Goal: Information Seeking & Learning: Learn about a topic

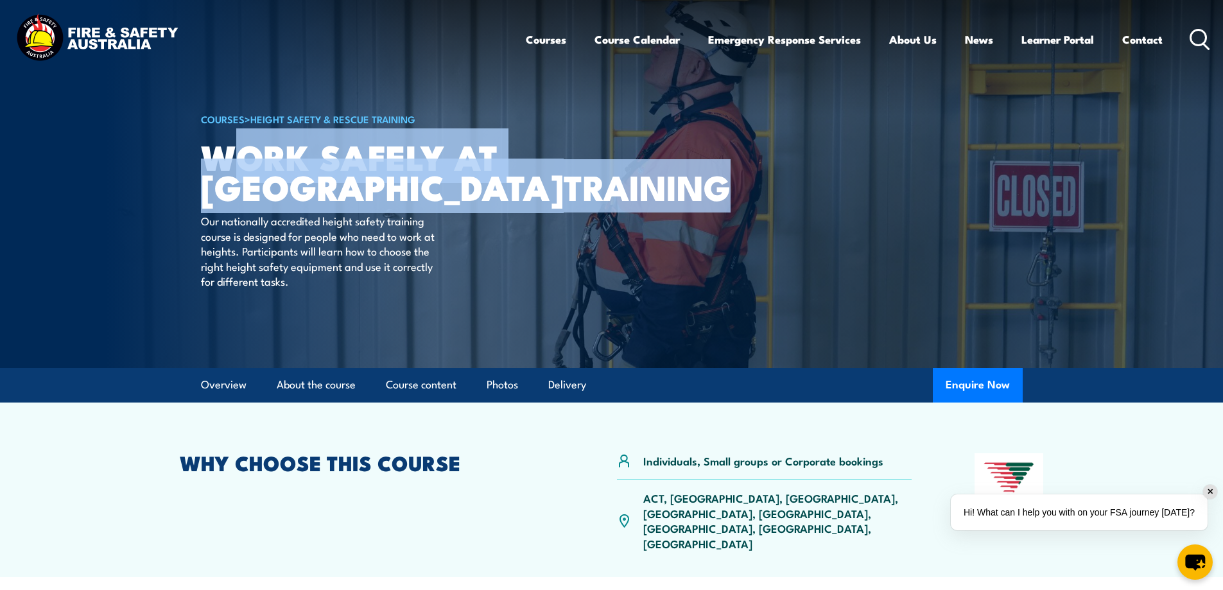
drag, startPoint x: 351, startPoint y: 216, endPoint x: 227, endPoint y: 161, distance: 135.6
click at [227, 161] on h1 "Work Safely at Heights TRAINING" at bounding box center [359, 171] width 317 height 60
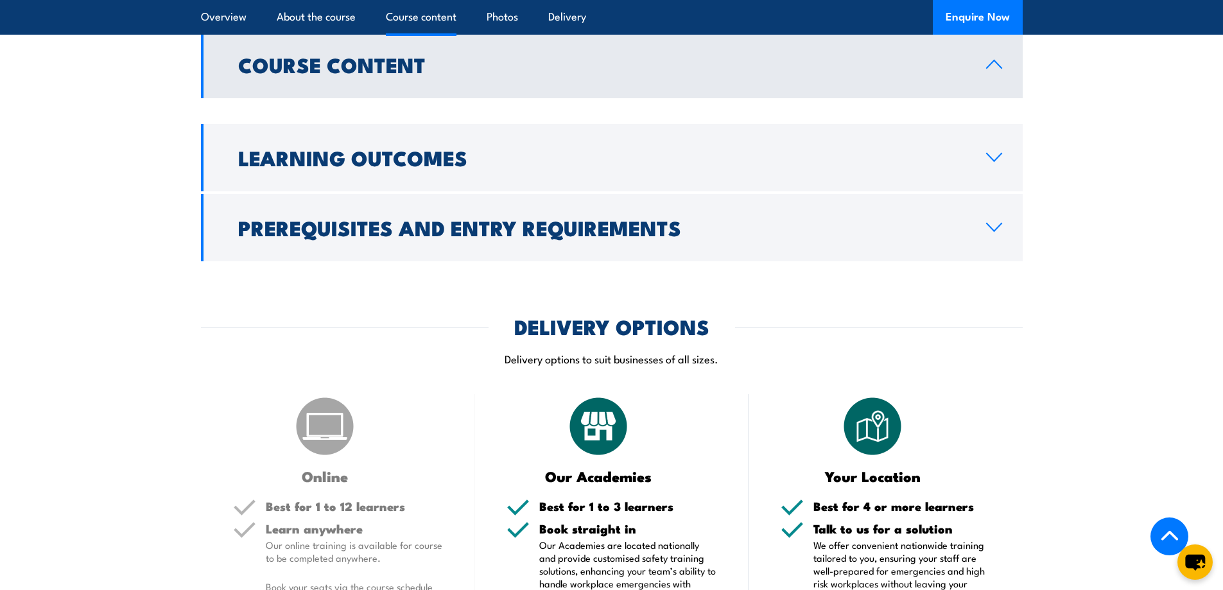
scroll to position [855, 0]
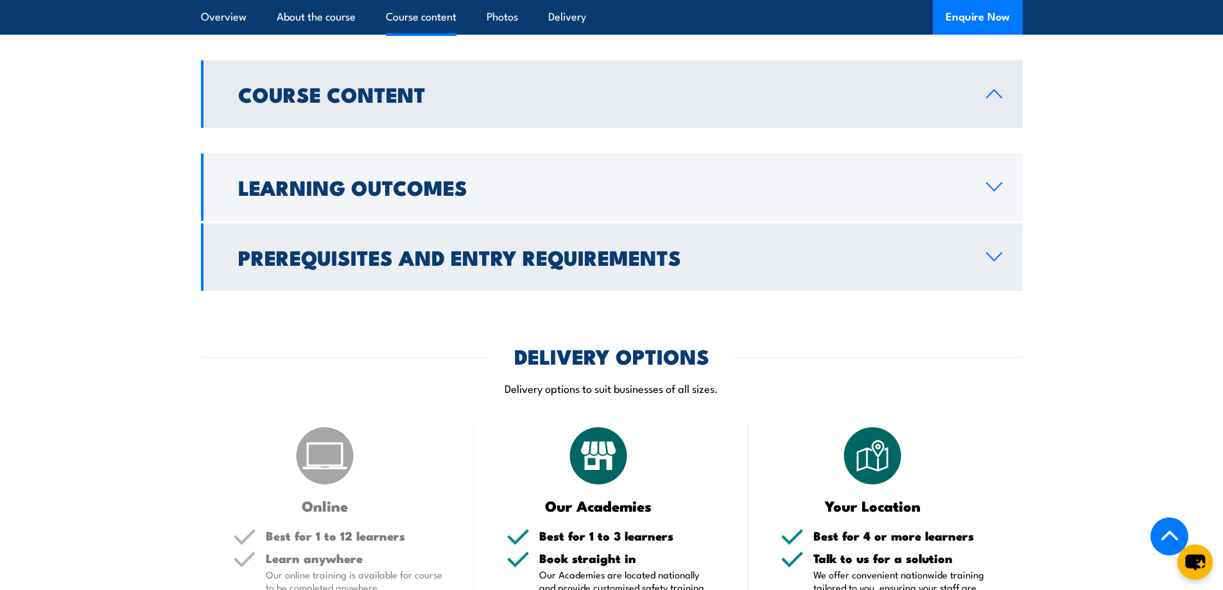
click at [995, 223] on link "Prerequisites and Entry Requirements" at bounding box center [611, 256] width 821 height 67
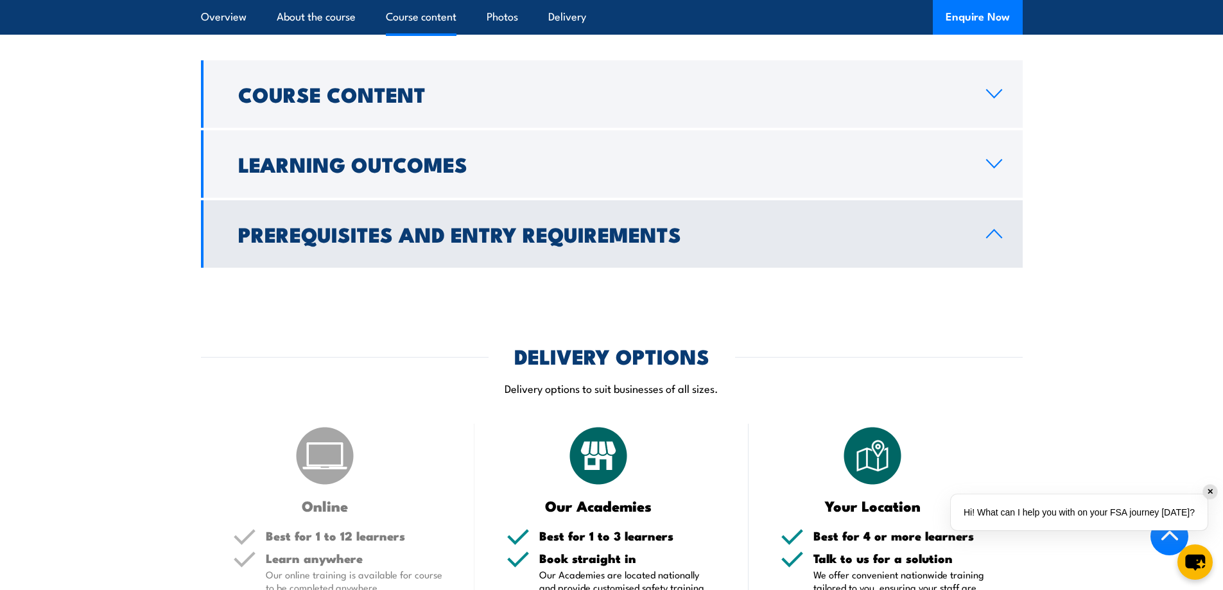
click at [999, 228] on icon at bounding box center [993, 233] width 17 height 10
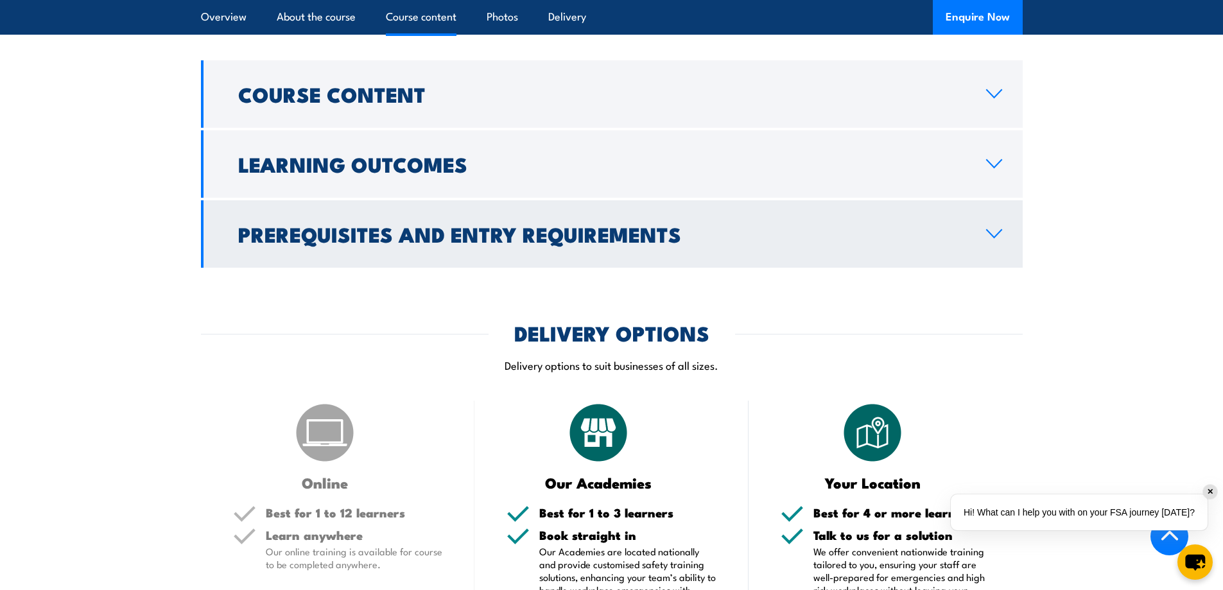
click at [999, 228] on icon at bounding box center [993, 233] width 17 height 10
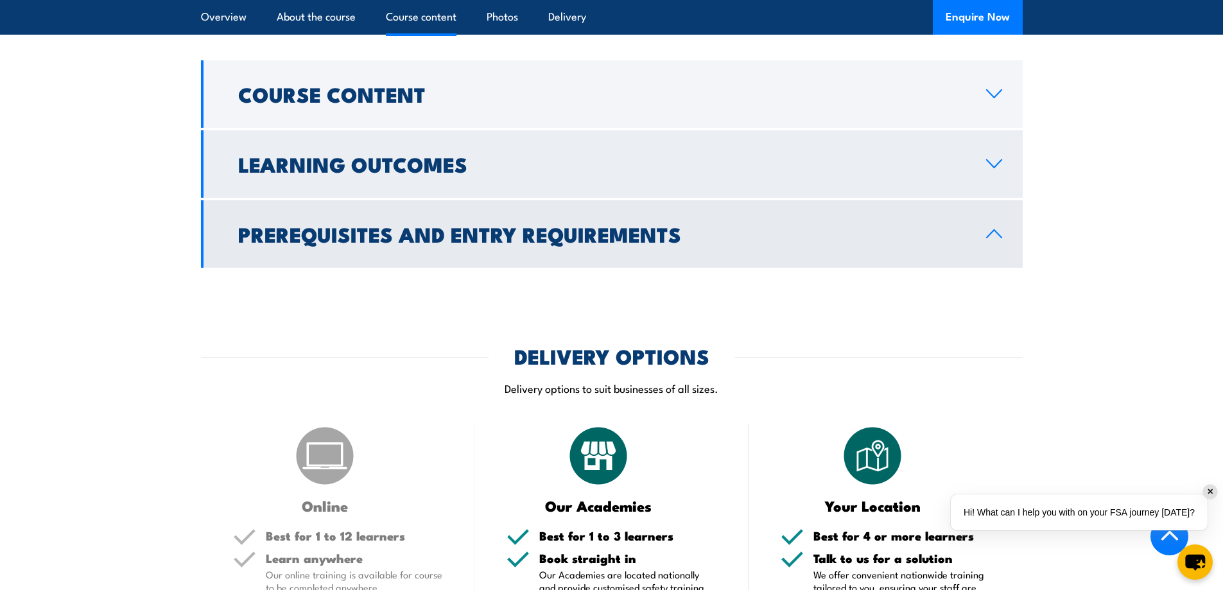
click at [999, 130] on link "Learning Outcomes" at bounding box center [611, 163] width 821 height 67
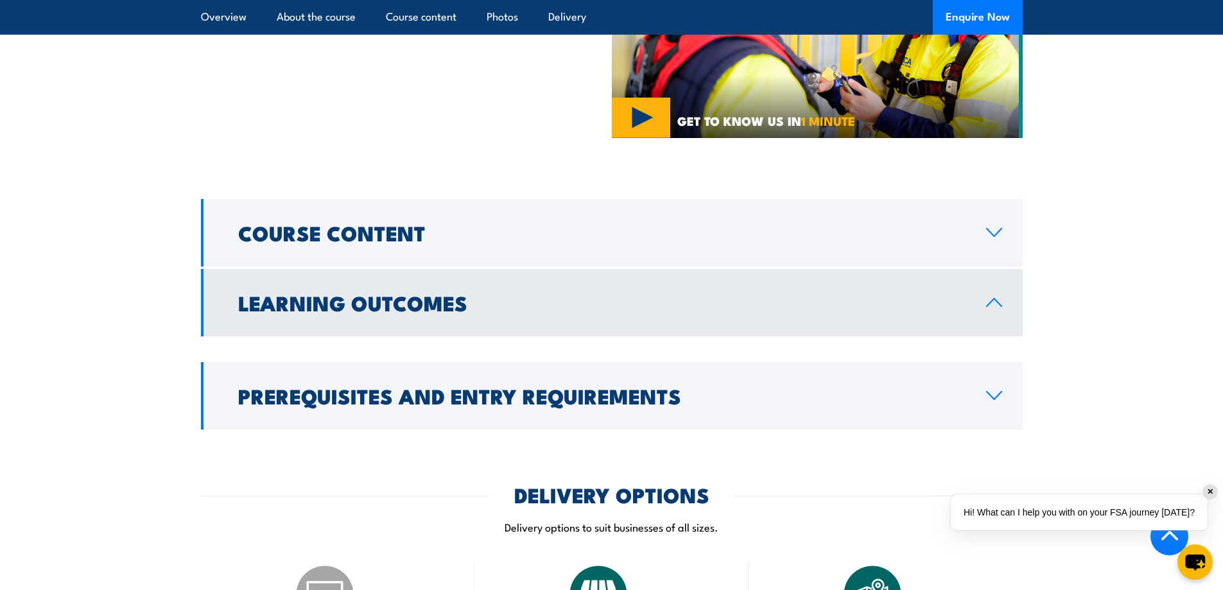
scroll to position [662, 0]
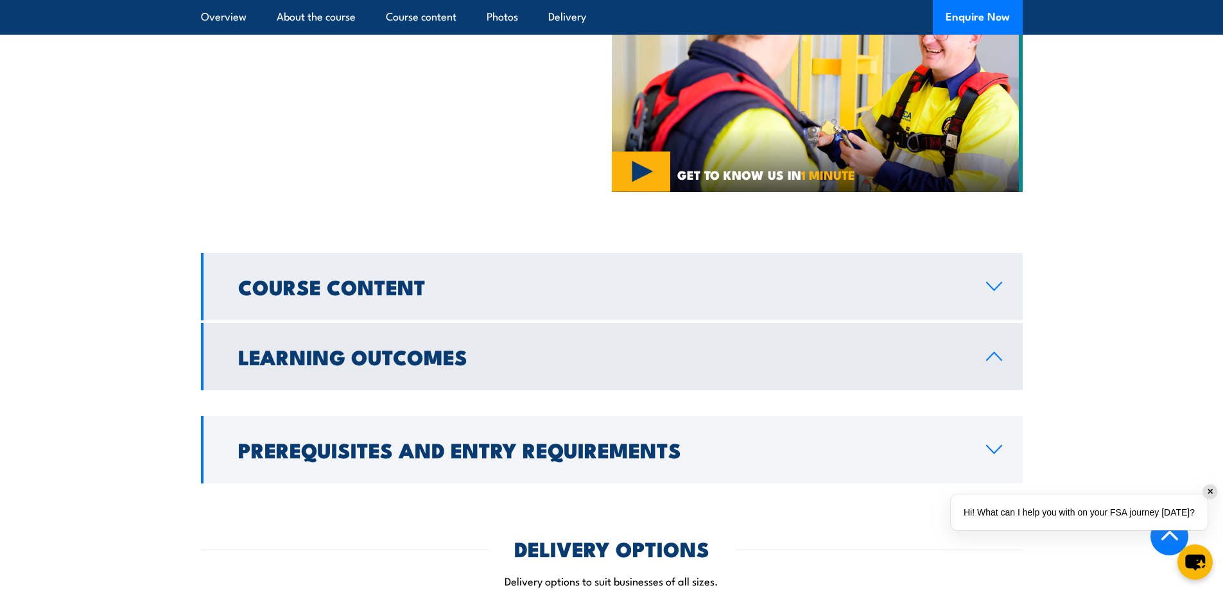
click at [993, 281] on icon at bounding box center [993, 286] width 17 height 10
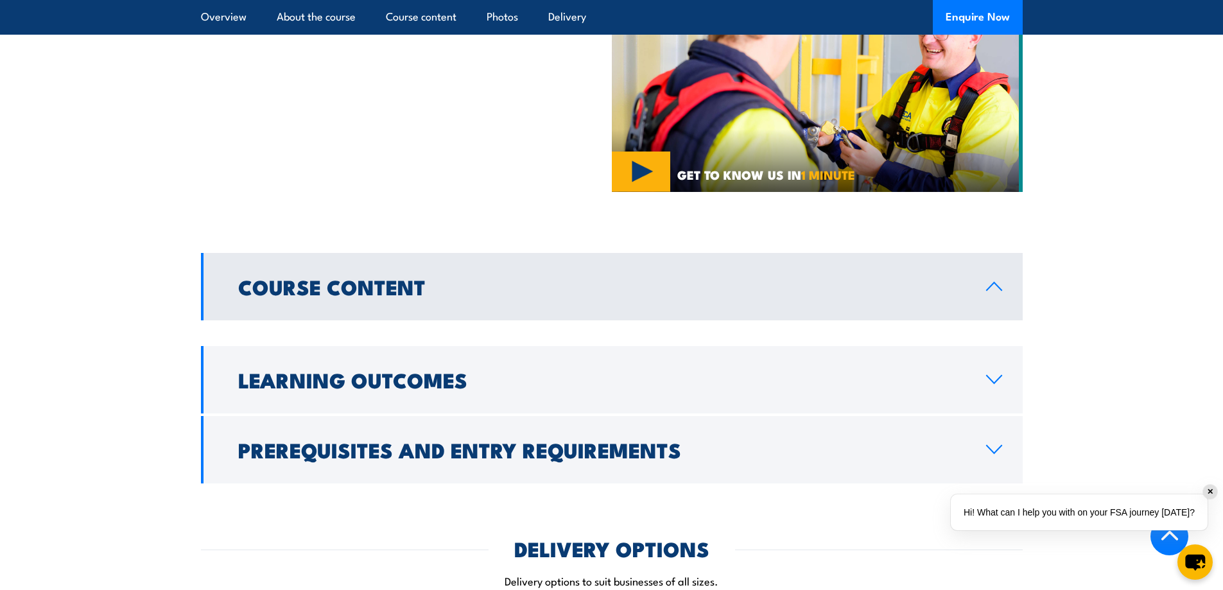
click at [994, 253] on link "Course Content" at bounding box center [611, 286] width 821 height 67
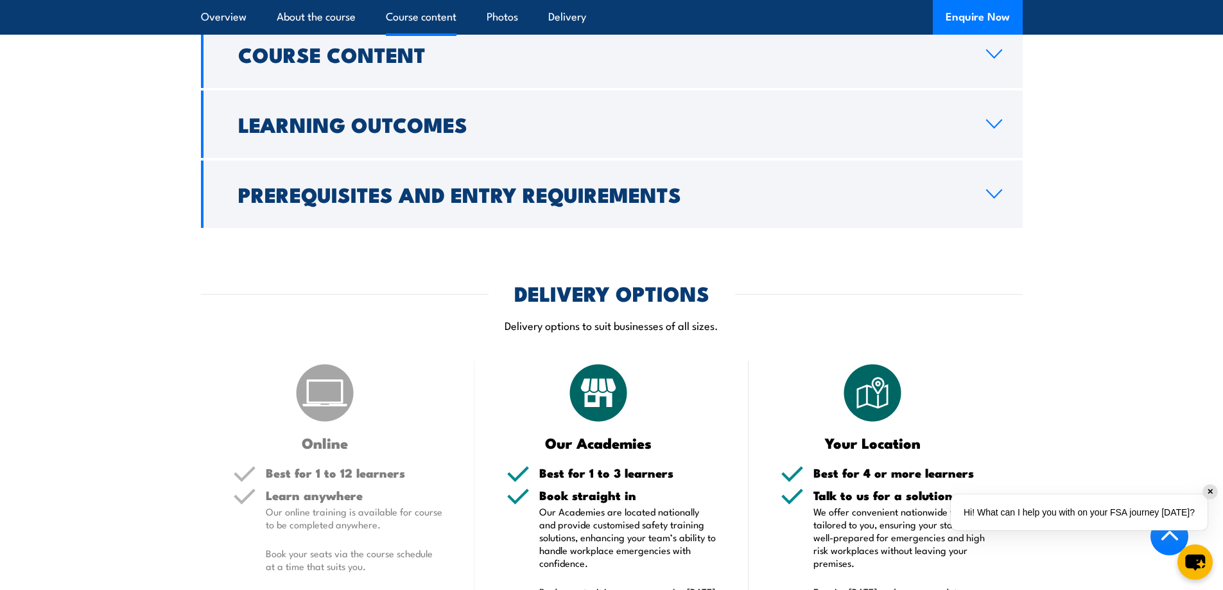
scroll to position [727, 0]
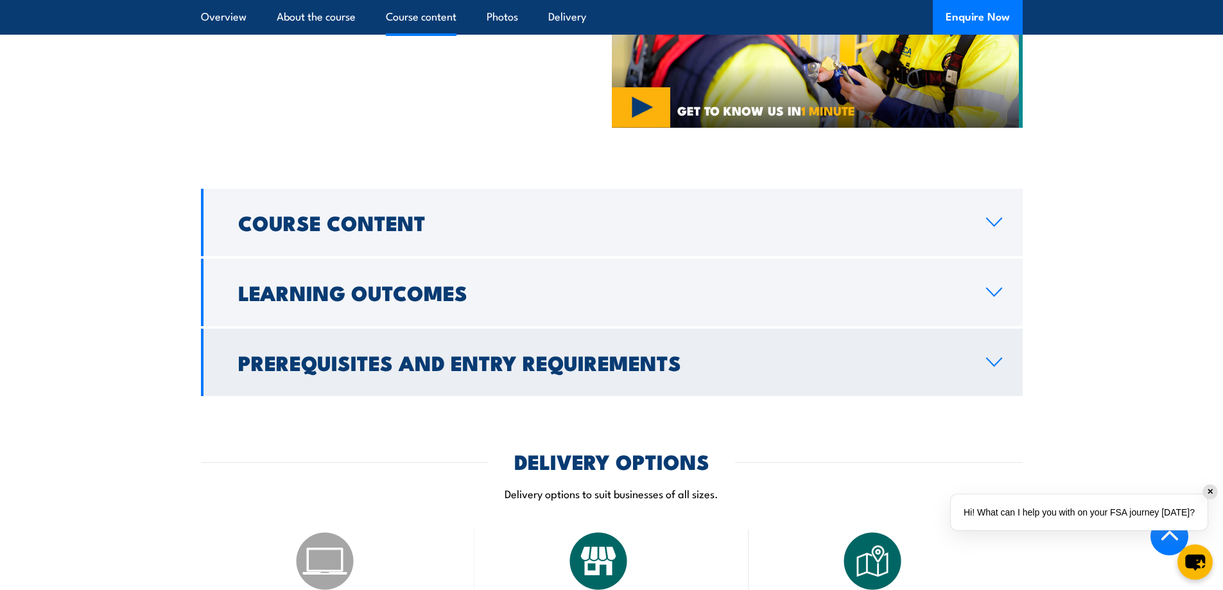
click at [1000, 358] on icon at bounding box center [993, 362] width 15 height 8
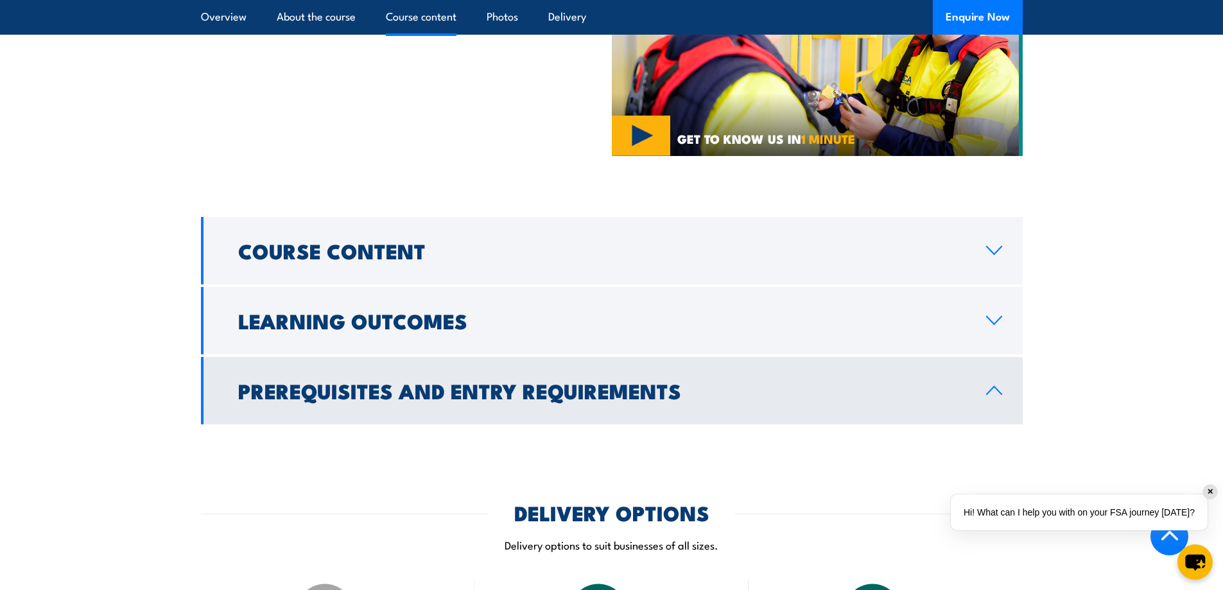
scroll to position [534, 0]
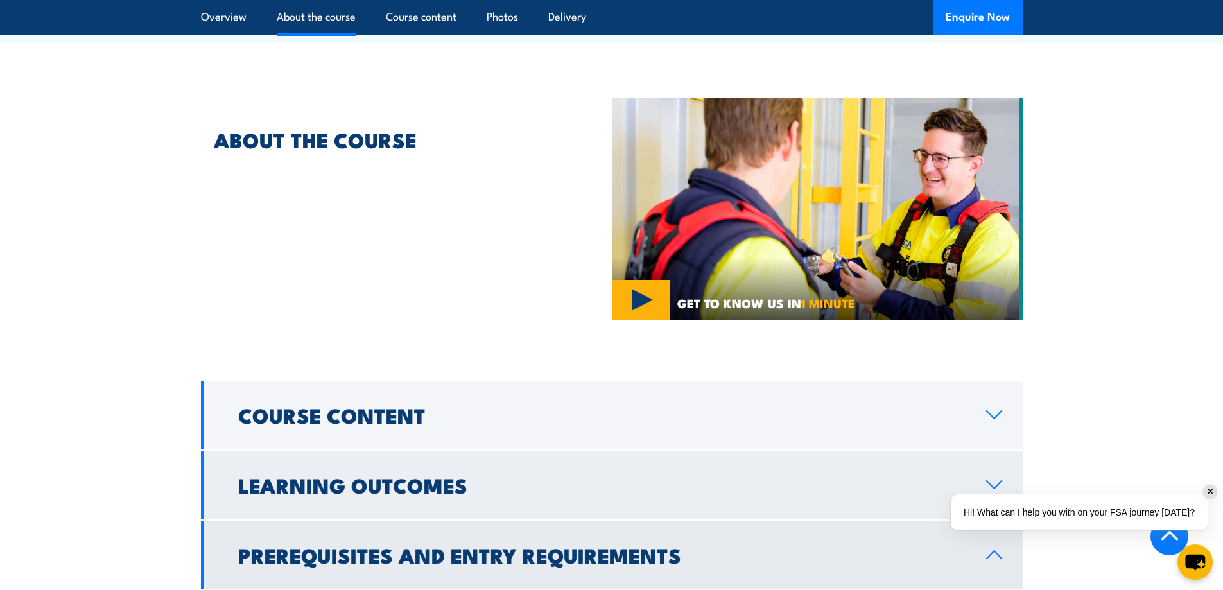
click at [996, 451] on link "Learning Outcomes" at bounding box center [611, 484] width 821 height 67
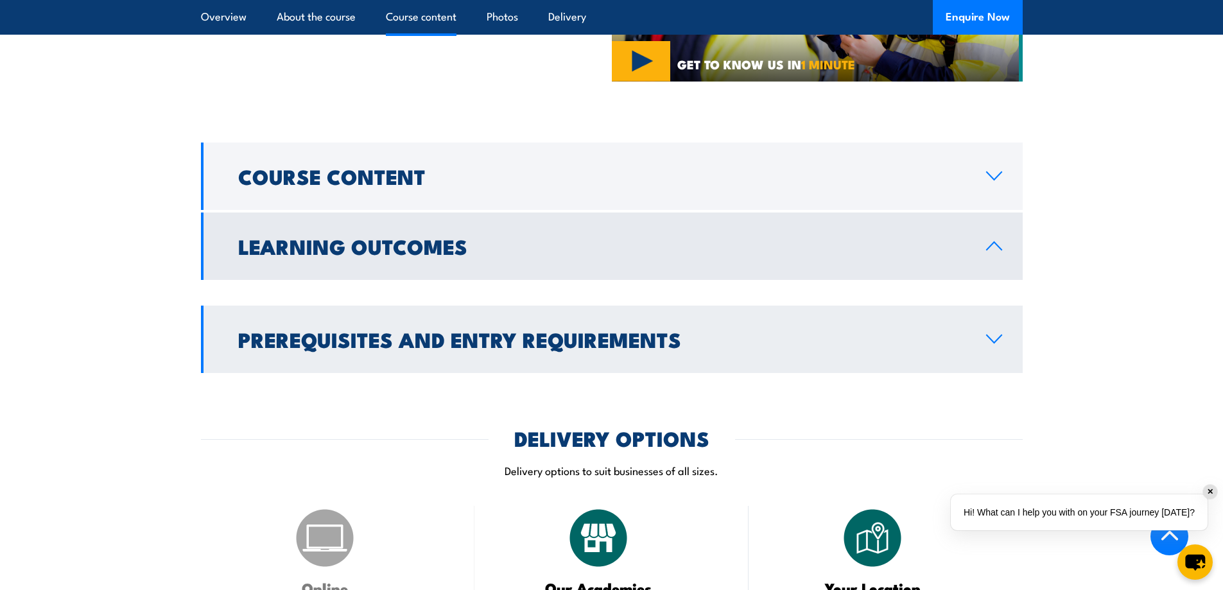
scroll to position [791, 0]
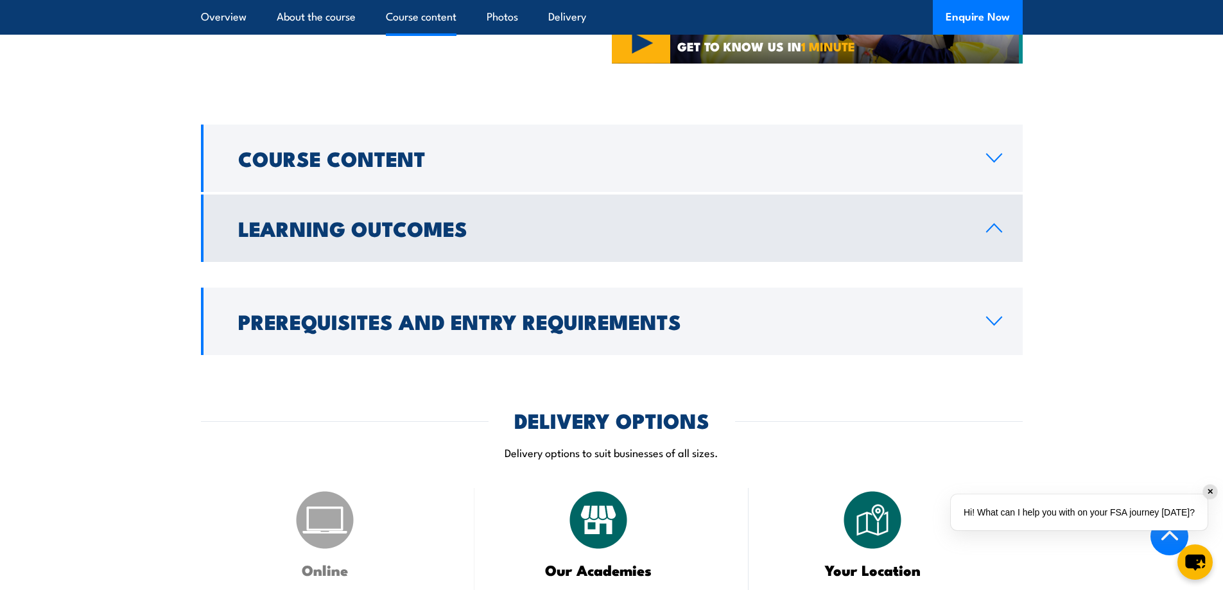
click at [994, 223] on icon at bounding box center [993, 228] width 17 height 10
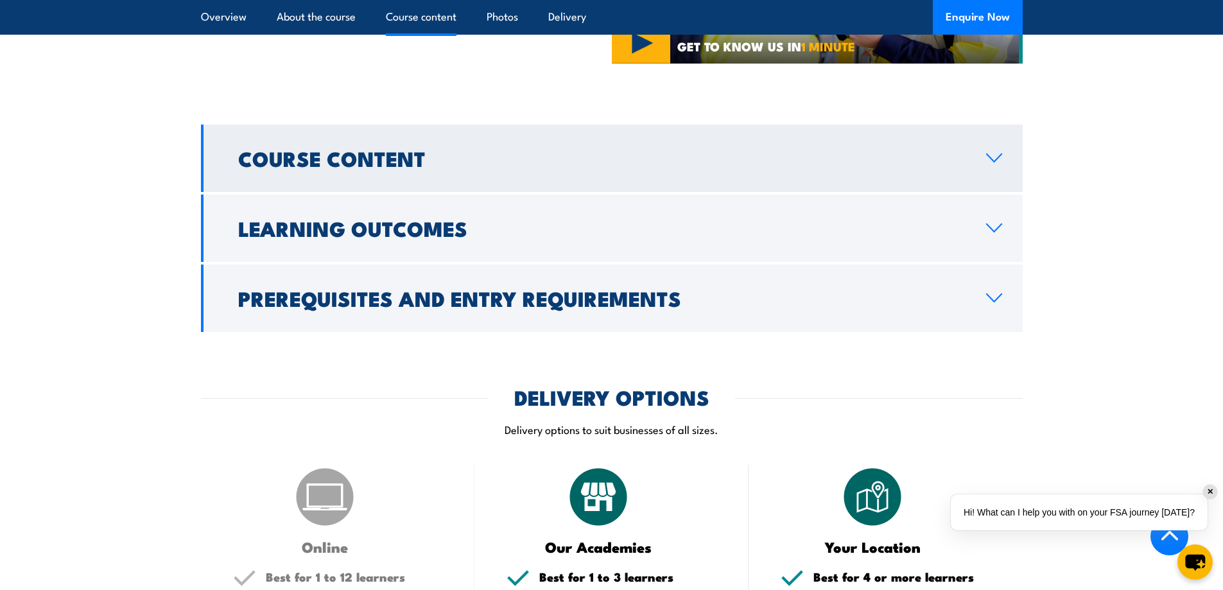
click at [994, 128] on link "Course Content" at bounding box center [611, 158] width 821 height 67
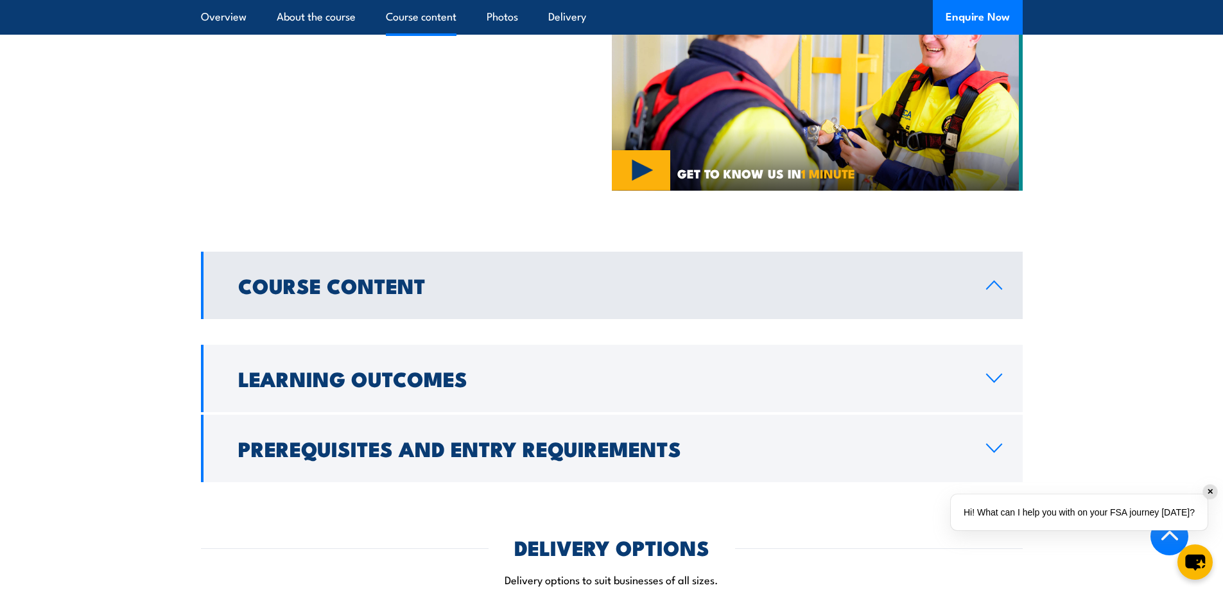
scroll to position [662, 0]
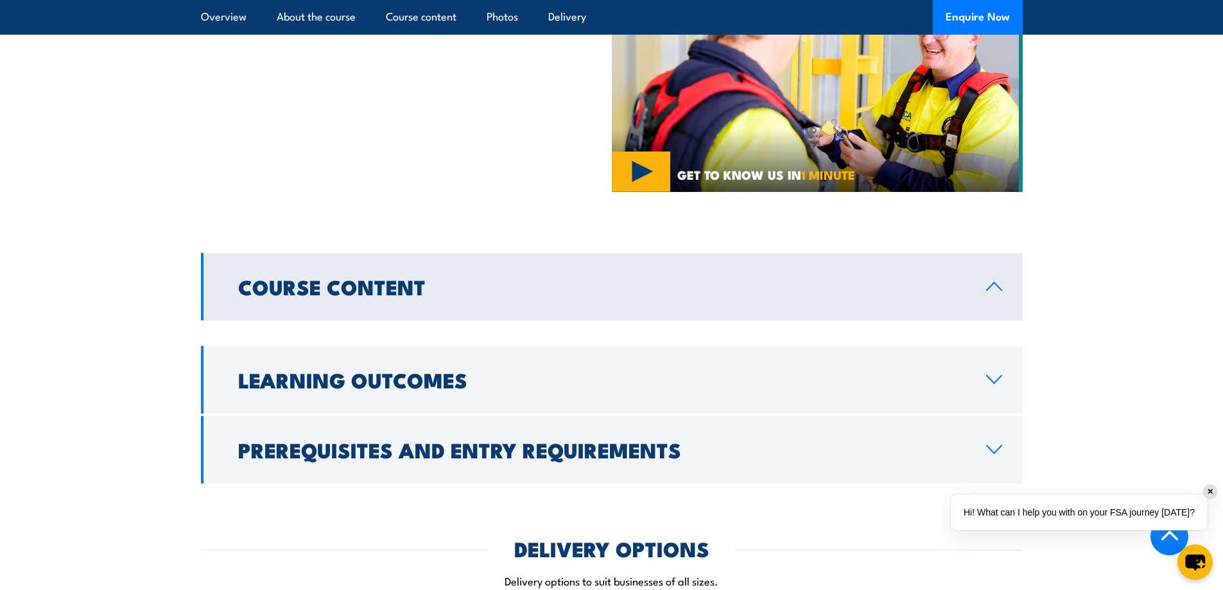
click at [994, 281] on icon at bounding box center [993, 286] width 17 height 10
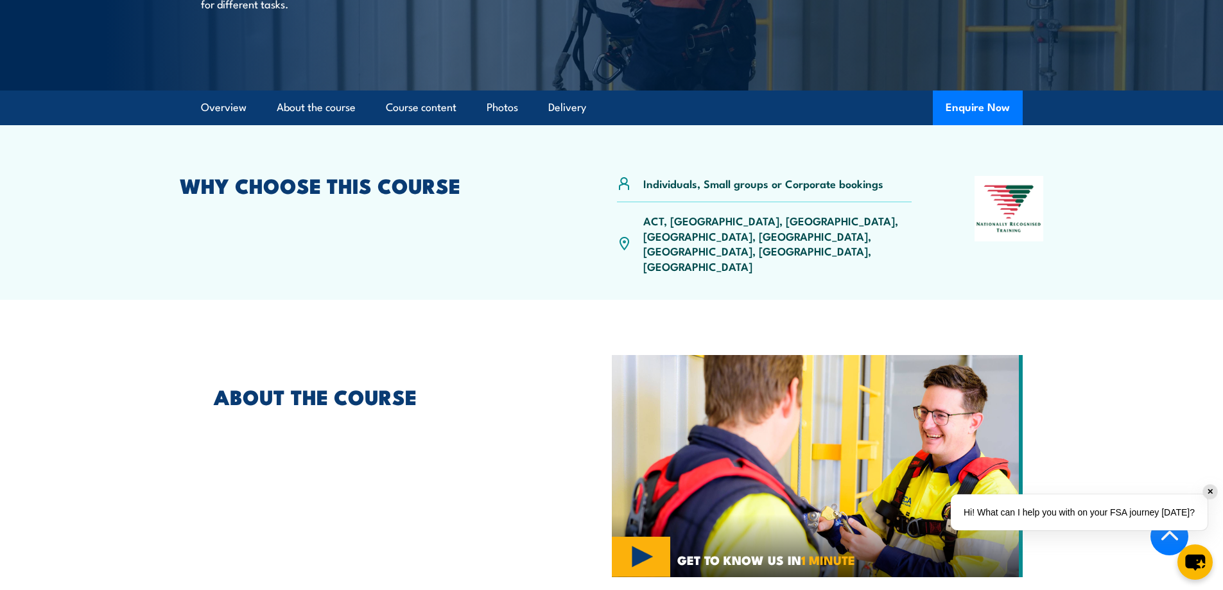
scroll to position [0, 0]
